Goal: Find specific page/section: Locate a particular part of the current website

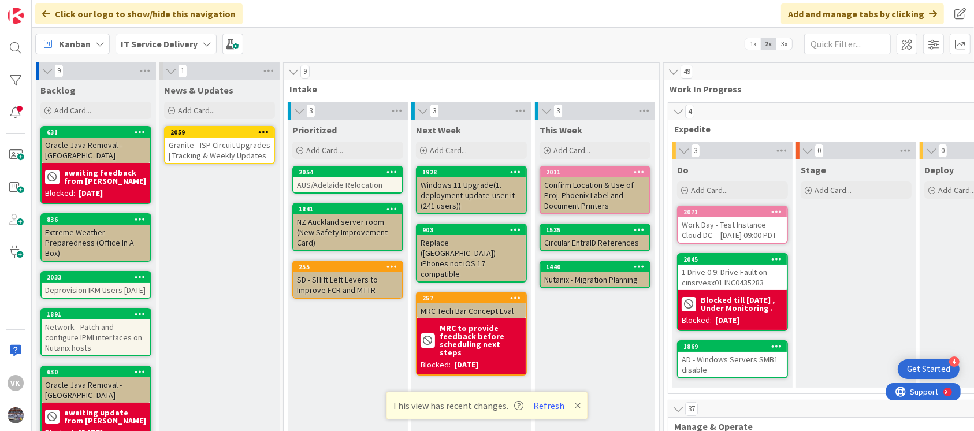
scroll to position [488, 278]
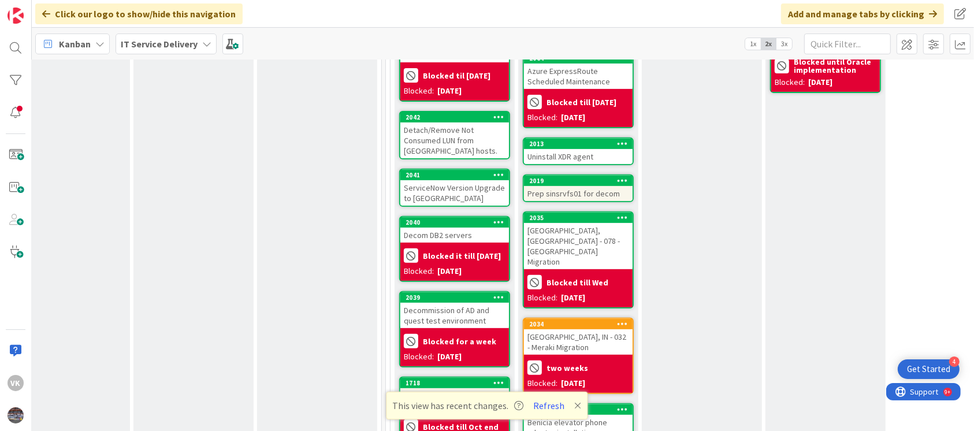
click at [470, 319] on div "Decommission of AD and quest test environment" at bounding box center [455, 315] width 109 height 25
click at [447, 318] on div "Decommission of AD and quest test environment" at bounding box center [455, 315] width 109 height 25
click at [439, 323] on div "Decommission of AD and quest test environment" at bounding box center [455, 315] width 109 height 25
click at [455, 302] on div "2039" at bounding box center [457, 298] width 103 height 8
click at [19, 51] on div at bounding box center [15, 47] width 23 height 23
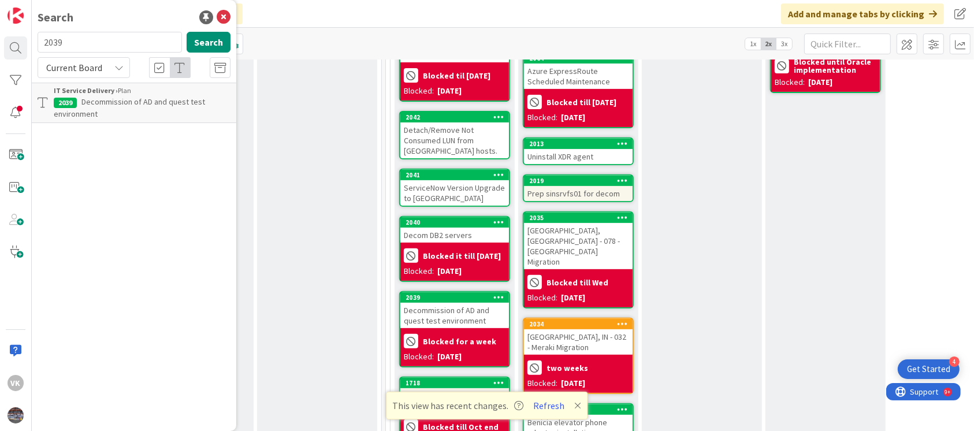
click at [125, 102] on span "Decommission of AD and quest test environment" at bounding box center [129, 108] width 151 height 23
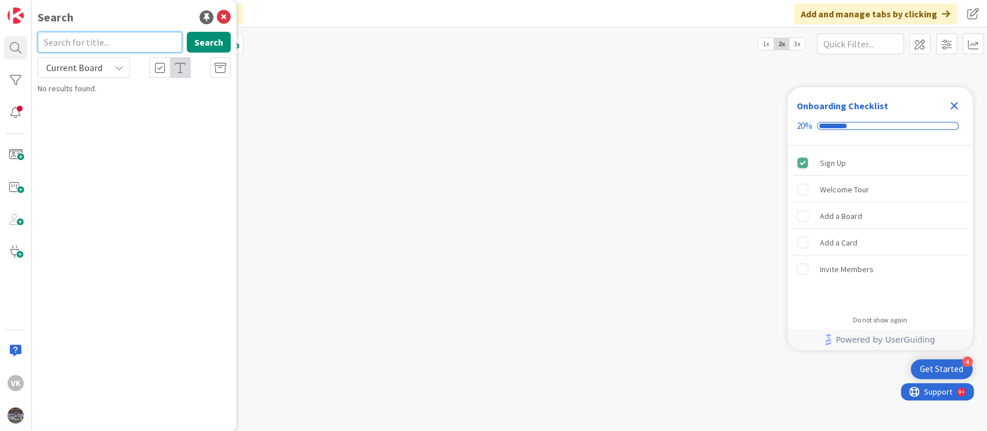
click at [116, 47] on input "text" at bounding box center [110, 42] width 144 height 21
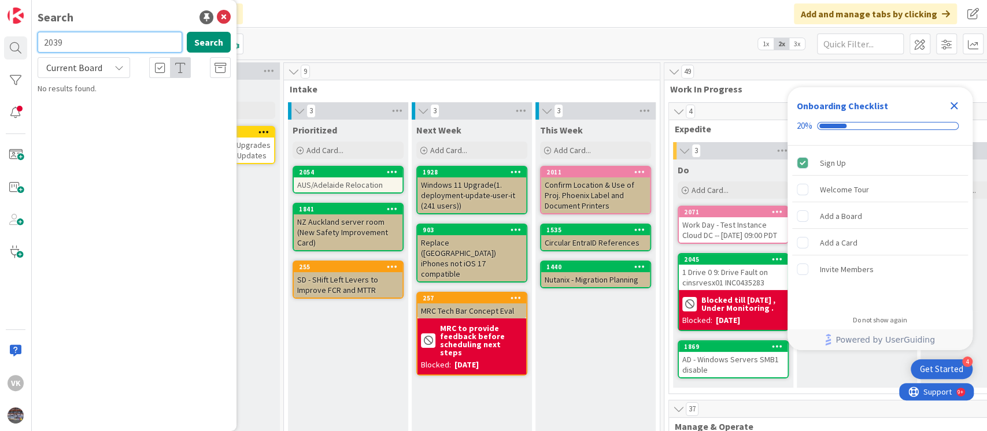
type input "2039"
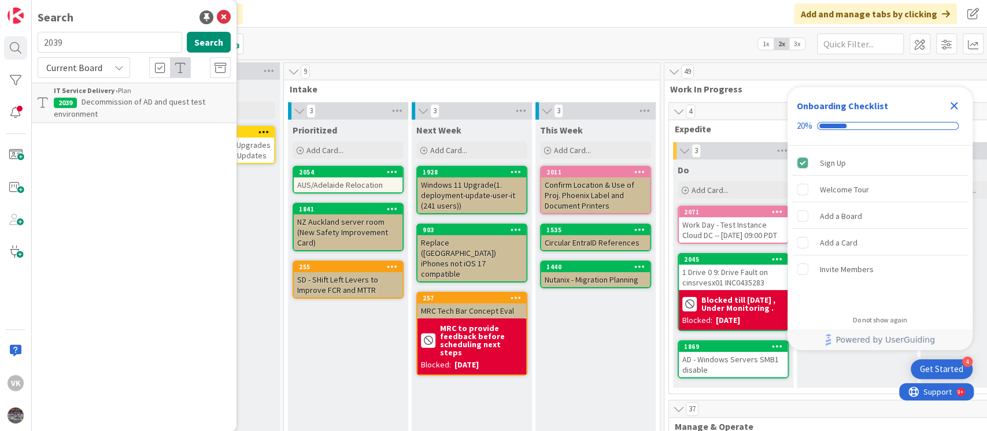
click at [154, 110] on p "Decommission of AD and quest test environment" at bounding box center [142, 108] width 177 height 24
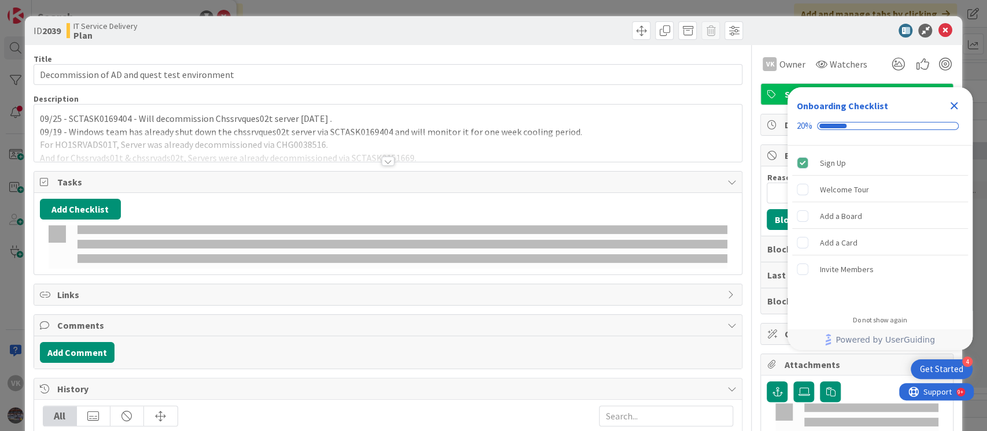
click at [952, 103] on icon "Close Checklist" at bounding box center [954, 106] width 8 height 8
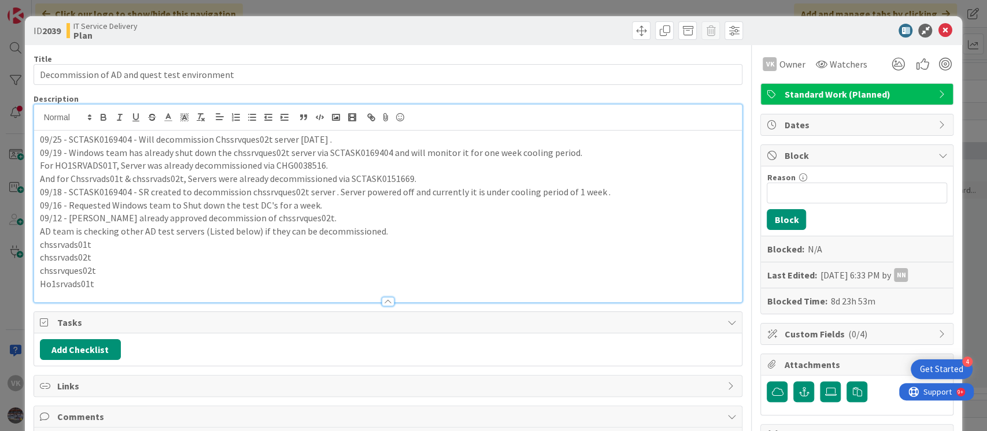
click at [37, 120] on div "09/25 - SCTASK0169404 - Will decommission Chssrvques02t server [DATE] . 09/19 -…" at bounding box center [388, 204] width 708 height 198
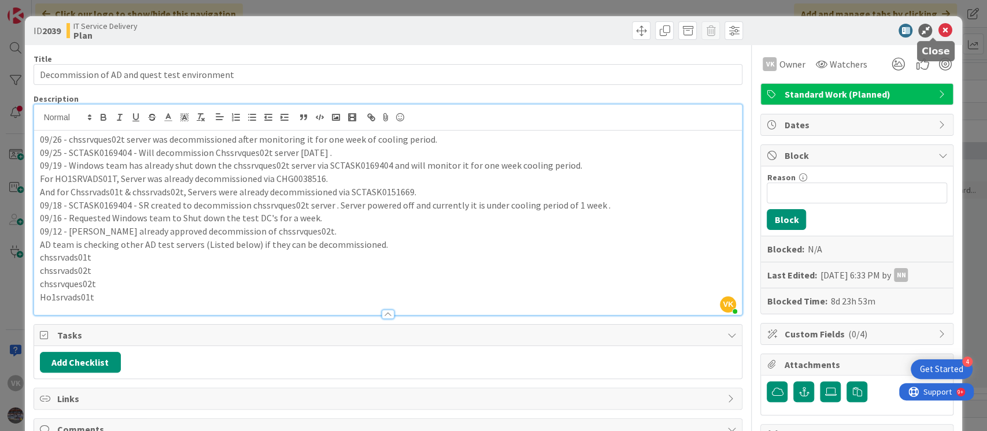
click at [937, 27] on icon at bounding box center [944, 31] width 14 height 14
